Goal: Information Seeking & Learning: Learn about a topic

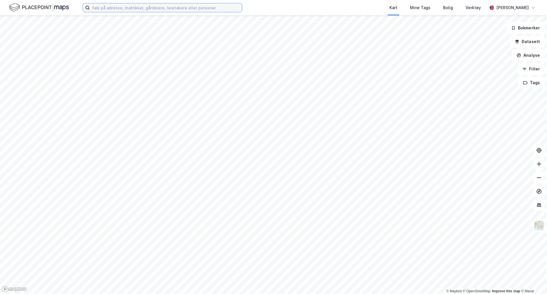
click at [123, 12] on input at bounding box center [166, 7] width 152 height 9
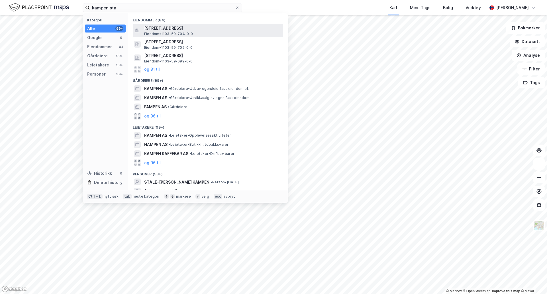
click at [187, 26] on span "[STREET_ADDRESS]" at bounding box center [212, 28] width 137 height 7
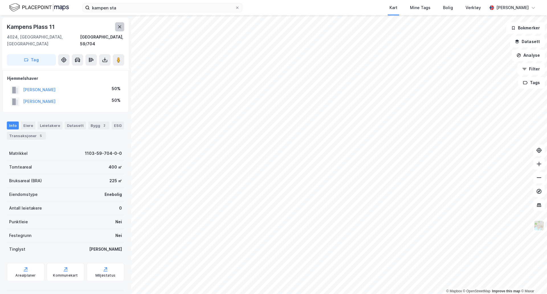
click at [119, 29] on icon at bounding box center [119, 27] width 5 height 5
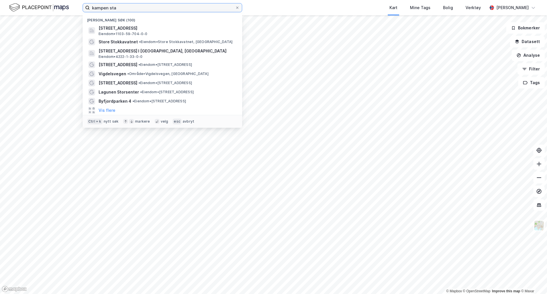
drag, startPoint x: 122, startPoint y: 10, endPoint x: 85, endPoint y: 1, distance: 38.6
click at [83, 3] on div "kampen sta Nylige søk (100) [STREET_ADDRESS], [GEOGRAPHIC_DATA] • 1103-59-704-0…" at bounding box center [273, 7] width 547 height 15
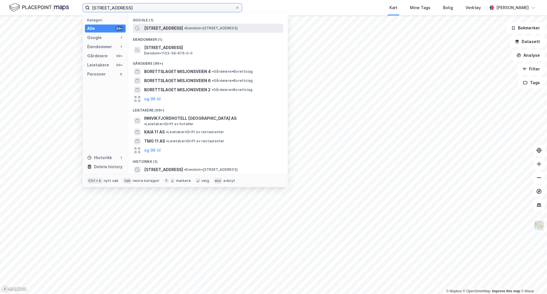
type input "[STREET_ADDRESS]"
click at [169, 29] on span "[STREET_ADDRESS]" at bounding box center [163, 28] width 39 height 7
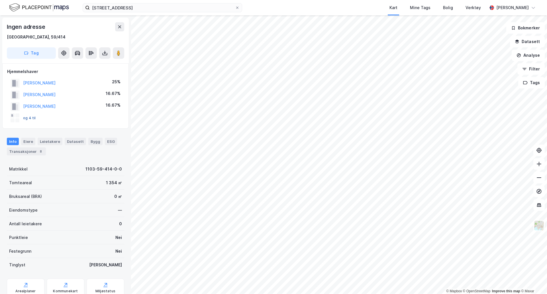
click at [0, 0] on button "og 4 til" at bounding box center [0, 0] width 0 height 0
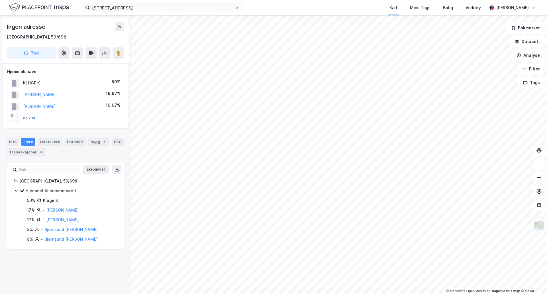
click at [0, 0] on button "og 2 til" at bounding box center [0, 0] width 0 height 0
drag, startPoint x: 57, startPoint y: 200, endPoint x: 43, endPoint y: 201, distance: 14.3
click at [43, 201] on div "Kluge K" at bounding box center [50, 200] width 15 height 7
click at [57, 199] on div "Kluge K" at bounding box center [50, 200] width 15 height 7
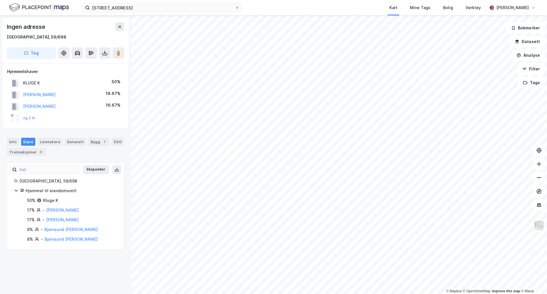
drag, startPoint x: 41, startPoint y: 201, endPoint x: 37, endPoint y: 201, distance: 4.3
click at [37, 201] on icon at bounding box center [39, 200] width 4 height 4
click at [10, 144] on div "Info" at bounding box center [13, 142] width 12 height 8
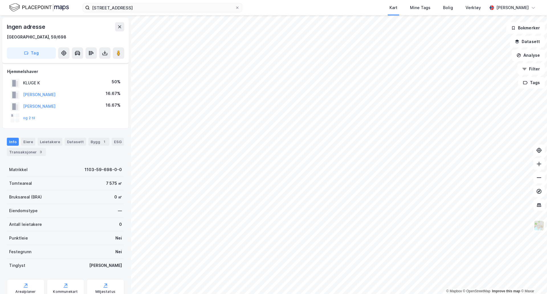
scroll to position [28, 0]
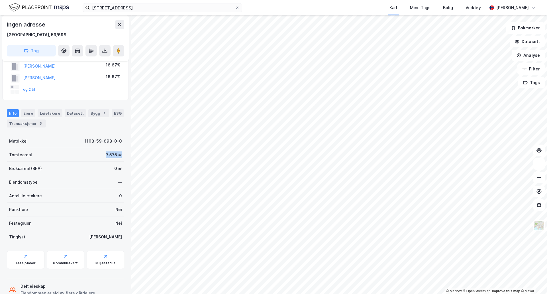
drag, startPoint x: 98, startPoint y: 153, endPoint x: 119, endPoint y: 157, distance: 21.2
click at [119, 157] on div "Tomteareal 7 575 ㎡" at bounding box center [65, 155] width 117 height 14
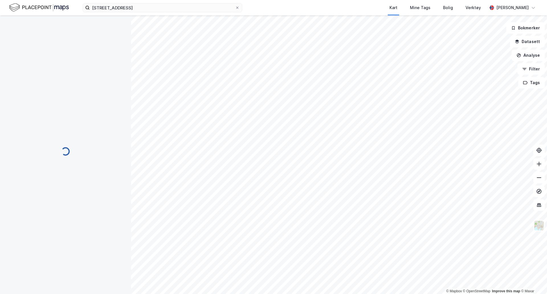
scroll to position [17, 0]
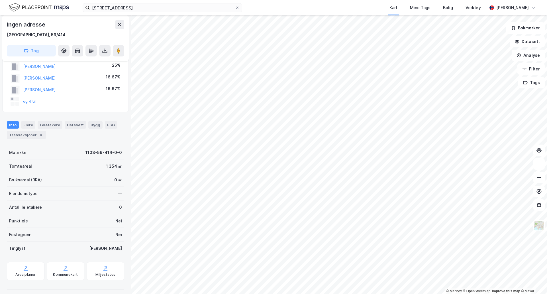
scroll to position [17, 0]
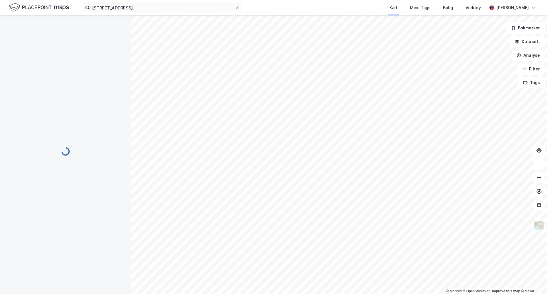
scroll to position [17, 0]
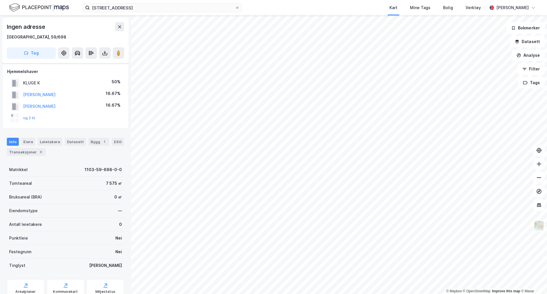
scroll to position [17, 0]
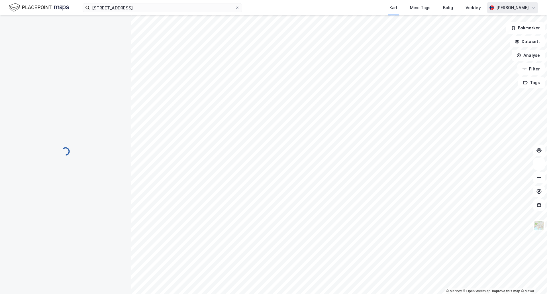
scroll to position [1, 0]
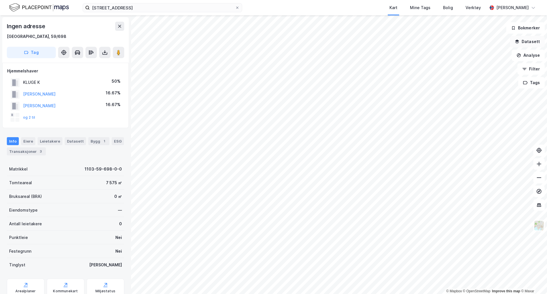
click at [521, 43] on button "Datasett" at bounding box center [527, 41] width 35 height 11
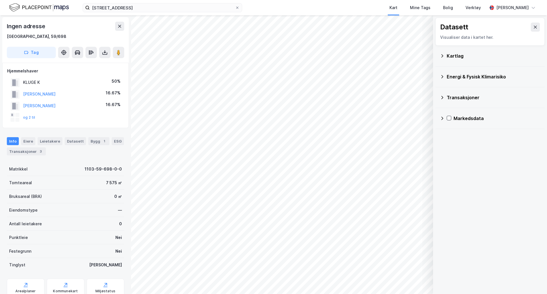
click at [442, 54] on icon at bounding box center [442, 56] width 5 height 5
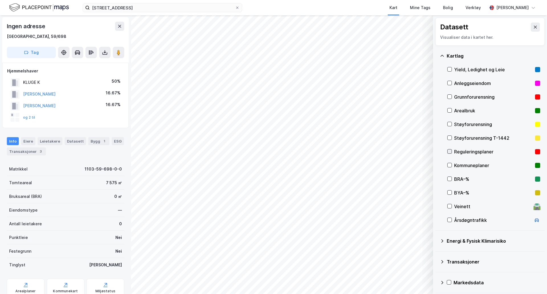
click at [448, 151] on icon at bounding box center [450, 151] width 4 height 4
